Goal: Find specific page/section: Find specific page/section

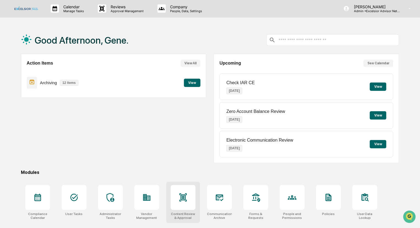
click at [185, 201] on icon at bounding box center [183, 197] width 9 height 9
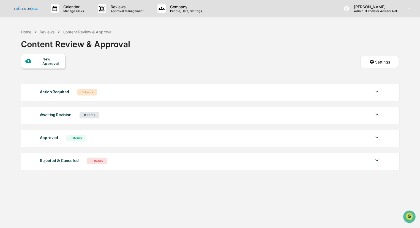
click at [24, 33] on div "Home" at bounding box center [26, 31] width 10 height 5
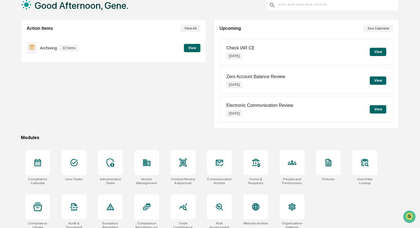
scroll to position [39, 0]
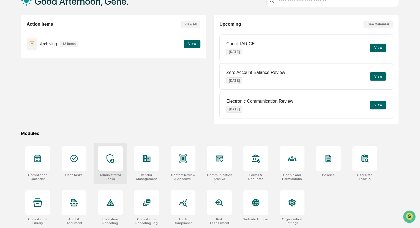
click at [110, 163] on div at bounding box center [110, 158] width 25 height 25
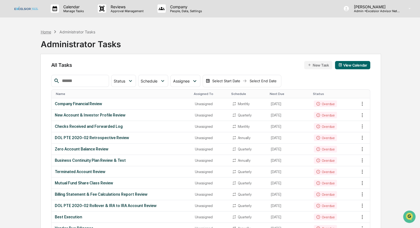
click at [44, 33] on div "Home" at bounding box center [46, 31] width 10 height 5
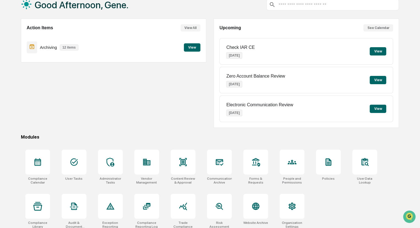
scroll to position [39, 0]
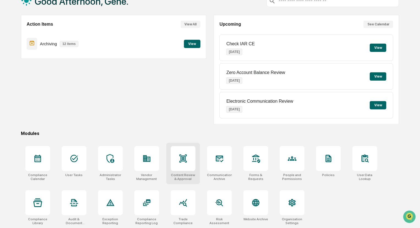
click at [188, 173] on div "Content Review & Approval" at bounding box center [183, 177] width 25 height 8
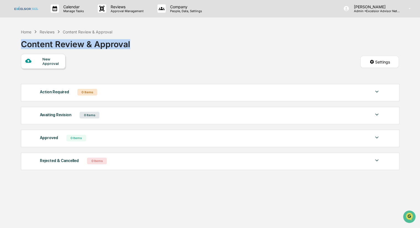
drag, startPoint x: 129, startPoint y: 45, endPoint x: 18, endPoint y: 45, distance: 111.9
click at [20, 44] on div "Home Reviews Content Review & Approval Content Review & Approval New Approval S…" at bounding box center [210, 140] width 395 height 228
click at [17, 47] on div "Home Reviews Content Review & Approval Content Review & Approval New Approval S…" at bounding box center [210, 140] width 395 height 228
drag, startPoint x: 17, startPoint y: 47, endPoint x: 141, endPoint y: 55, distance: 125.1
click at [141, 55] on div "Home Reviews Content Review & Approval Content Review & Approval New Approval S…" at bounding box center [210, 140] width 395 height 228
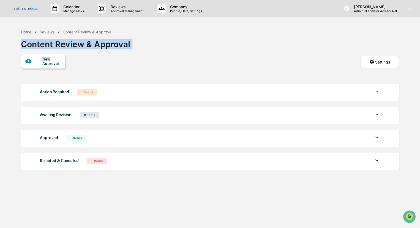
click at [141, 54] on div "New Approval Settings" at bounding box center [210, 67] width 378 height 27
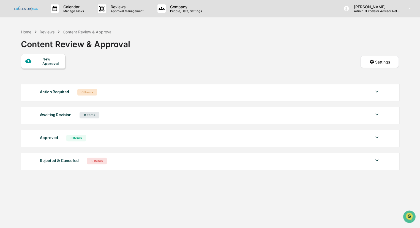
click at [23, 32] on div "Home" at bounding box center [26, 31] width 10 height 5
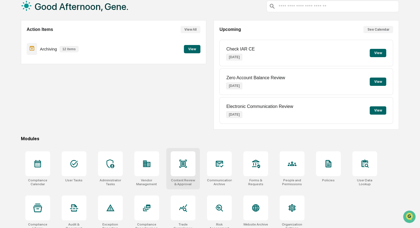
scroll to position [39, 0]
